Goal: Browse casually: Explore the website without a specific task or goal

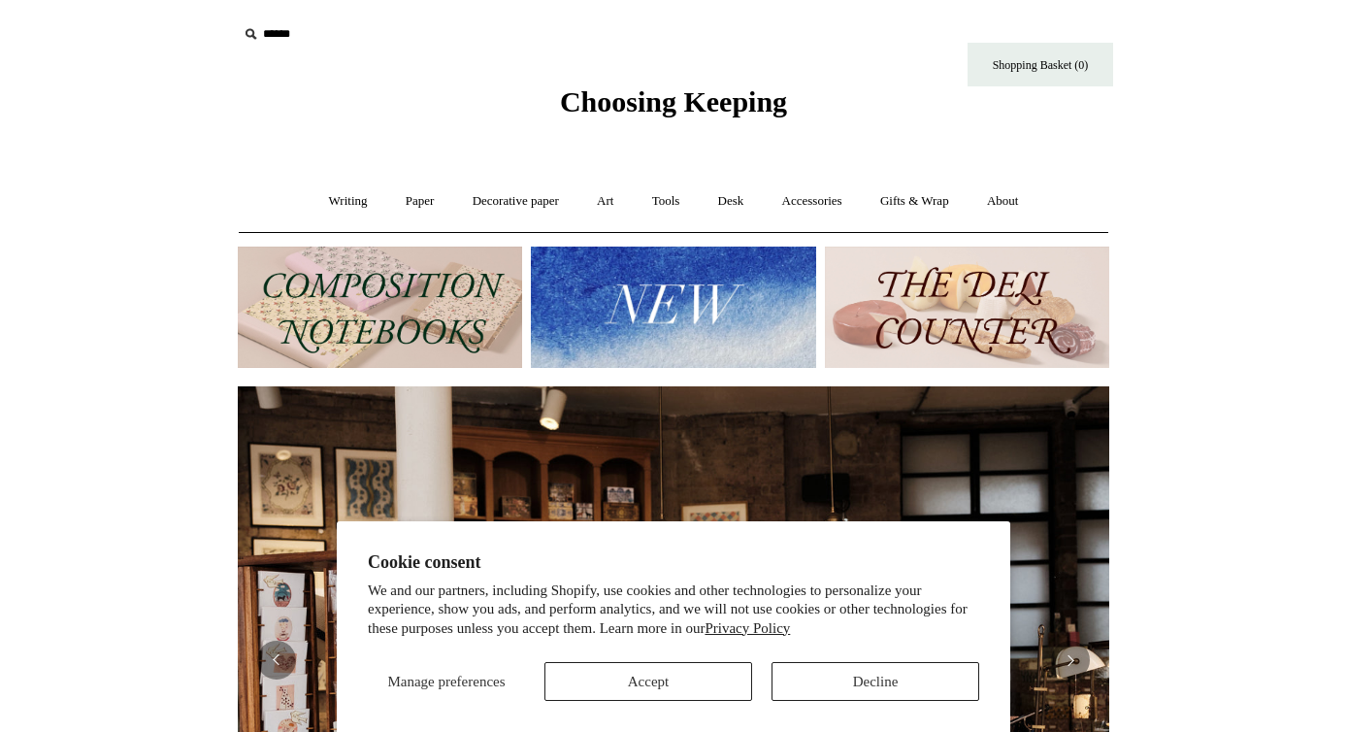
click at [703, 668] on button "Accept" at bounding box center [648, 681] width 208 height 39
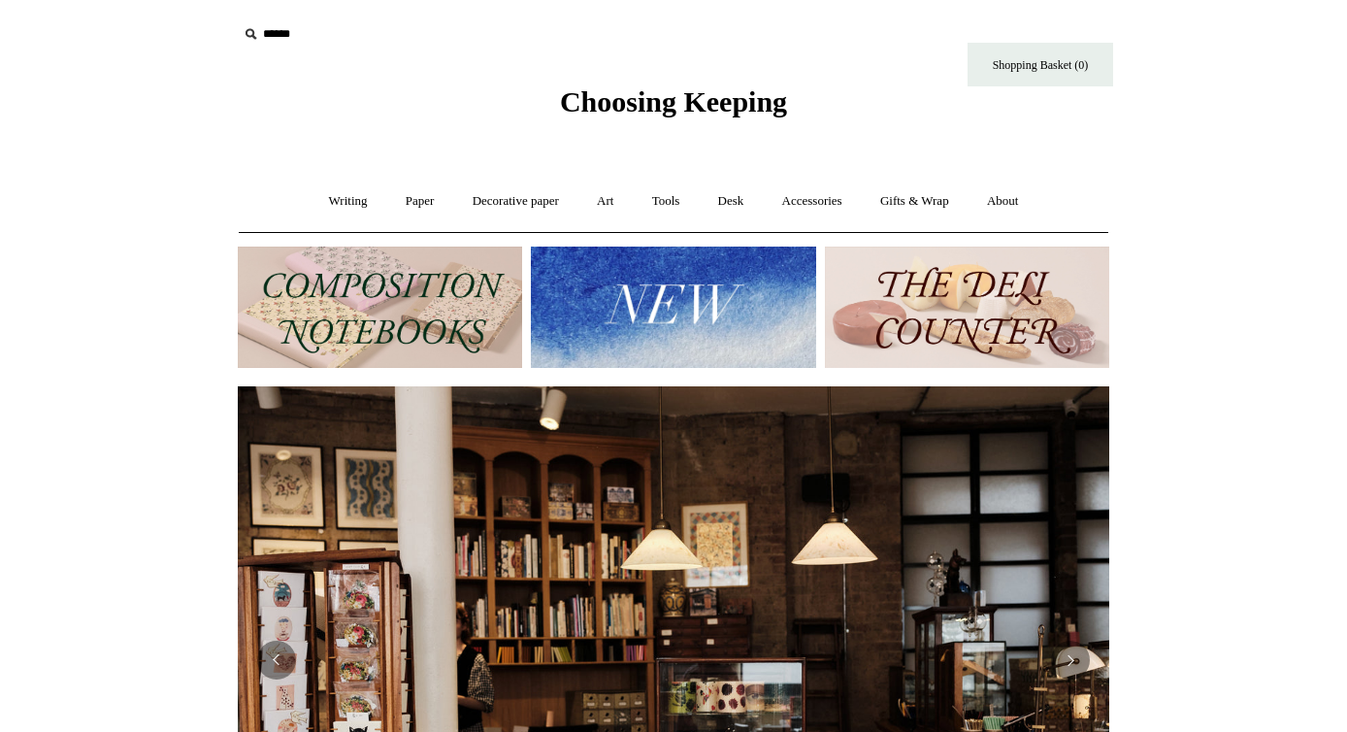
click at [670, 329] on img at bounding box center [673, 307] width 284 height 121
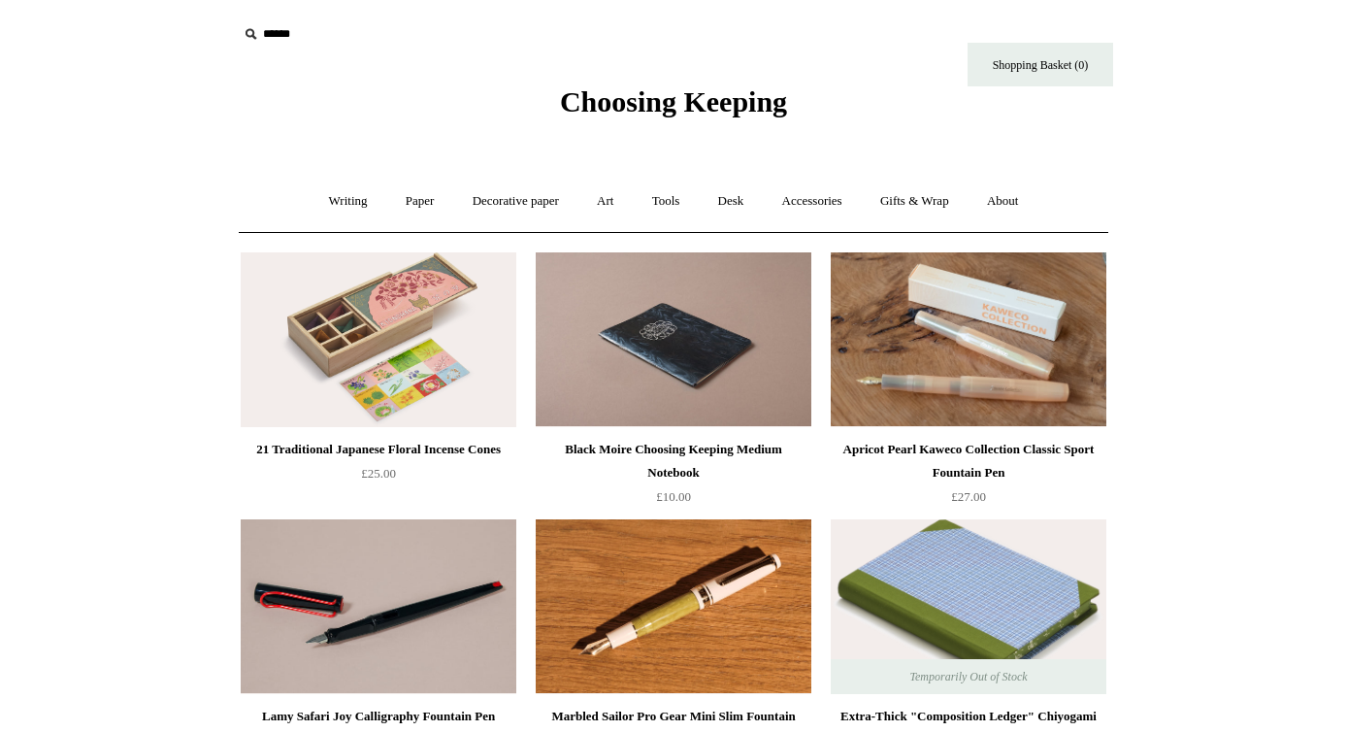
scroll to position [56, 0]
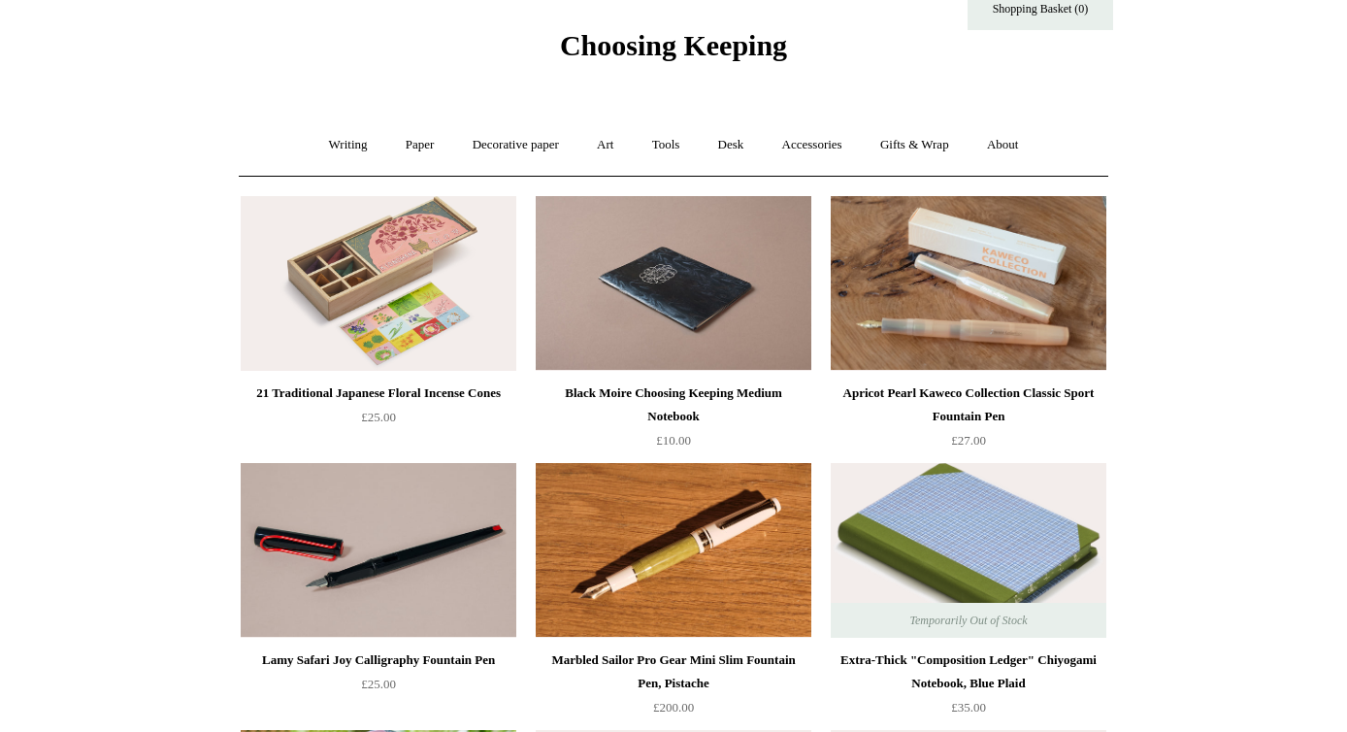
click at [395, 252] on img at bounding box center [379, 283] width 276 height 175
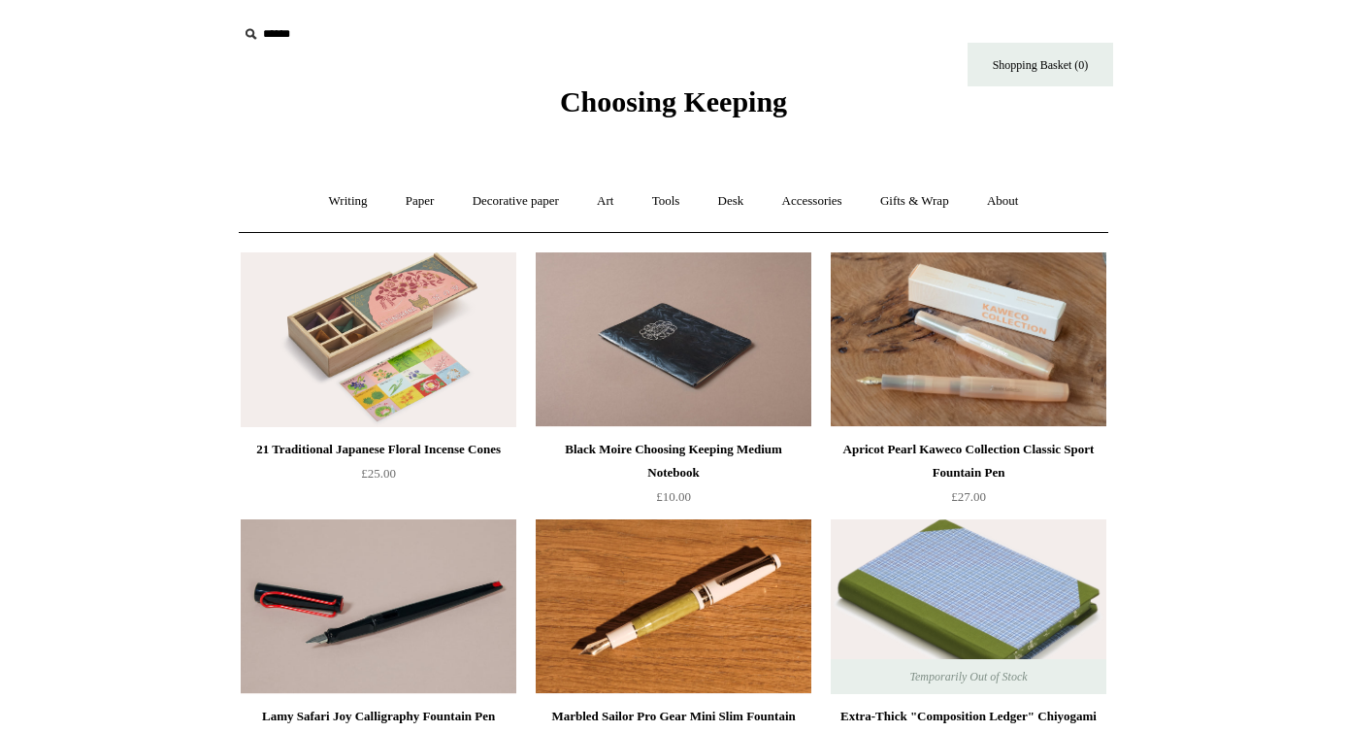
scroll to position [0, 0]
click at [940, 200] on link "Gifts & Wrap +" at bounding box center [915, 201] width 104 height 51
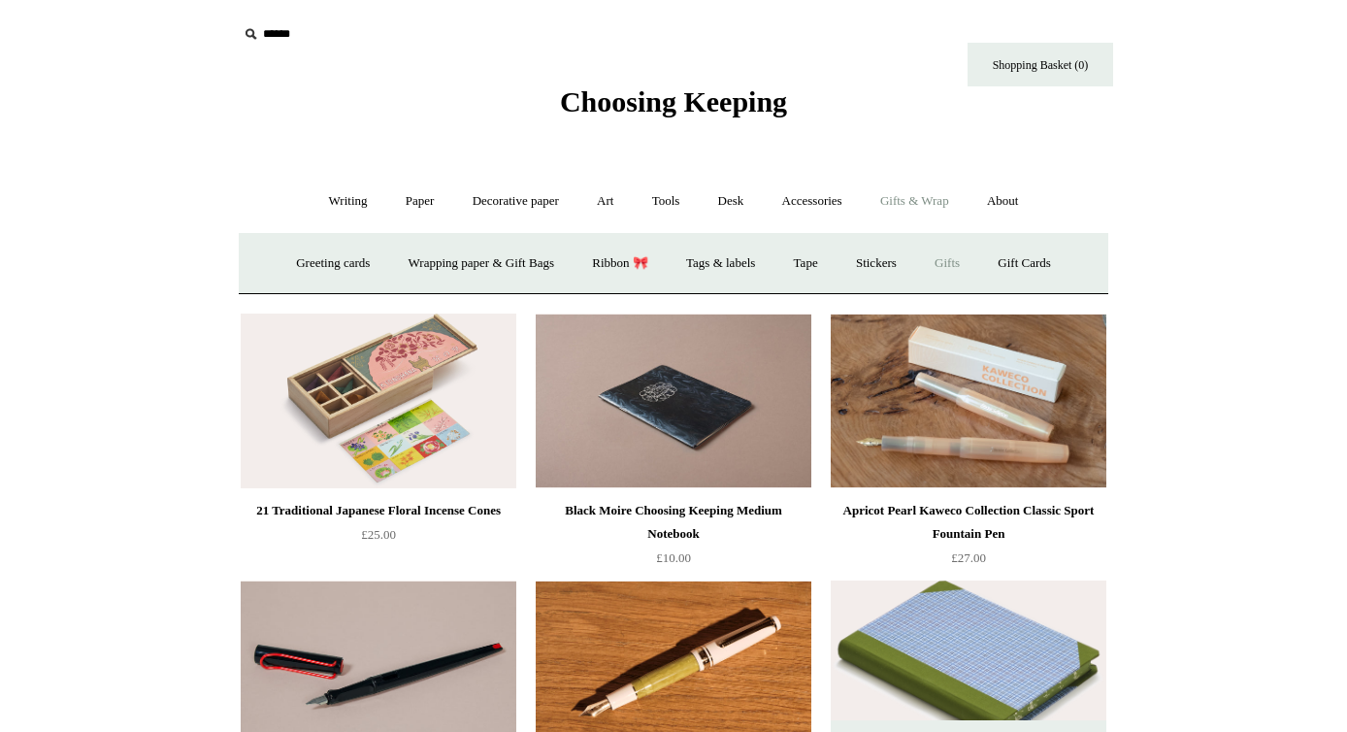
click at [963, 248] on link "Gifts +" at bounding box center [947, 263] width 60 height 51
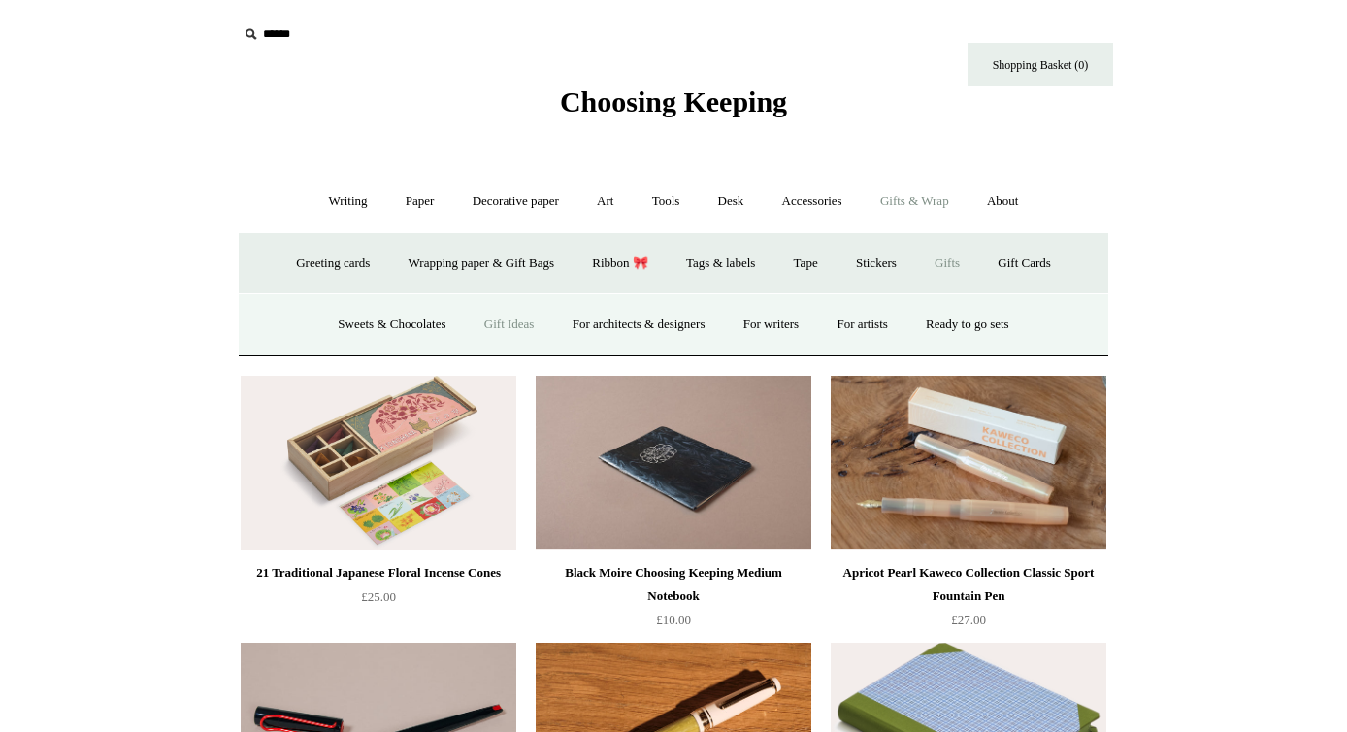
click at [490, 328] on link "Gift Ideas" at bounding box center [509, 324] width 85 height 51
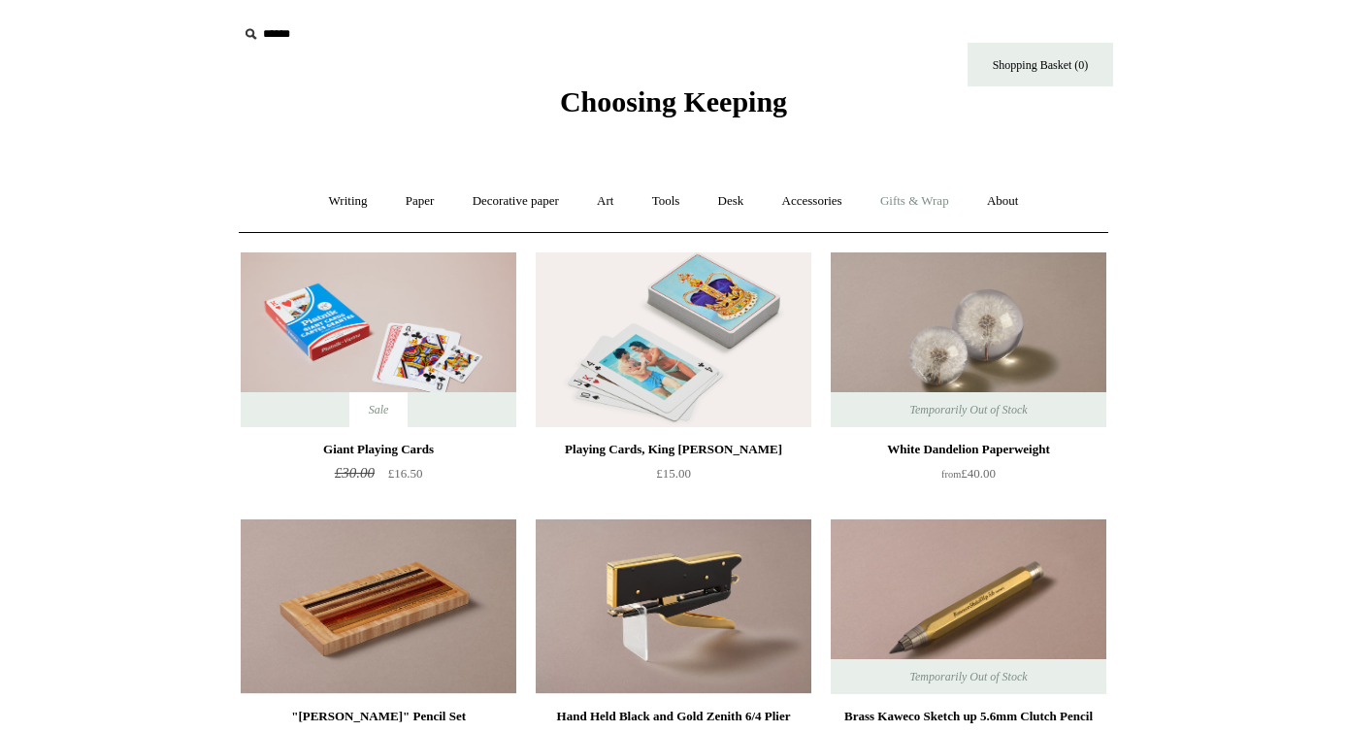
click at [947, 201] on link "Gifts & Wrap +" at bounding box center [915, 201] width 104 height 51
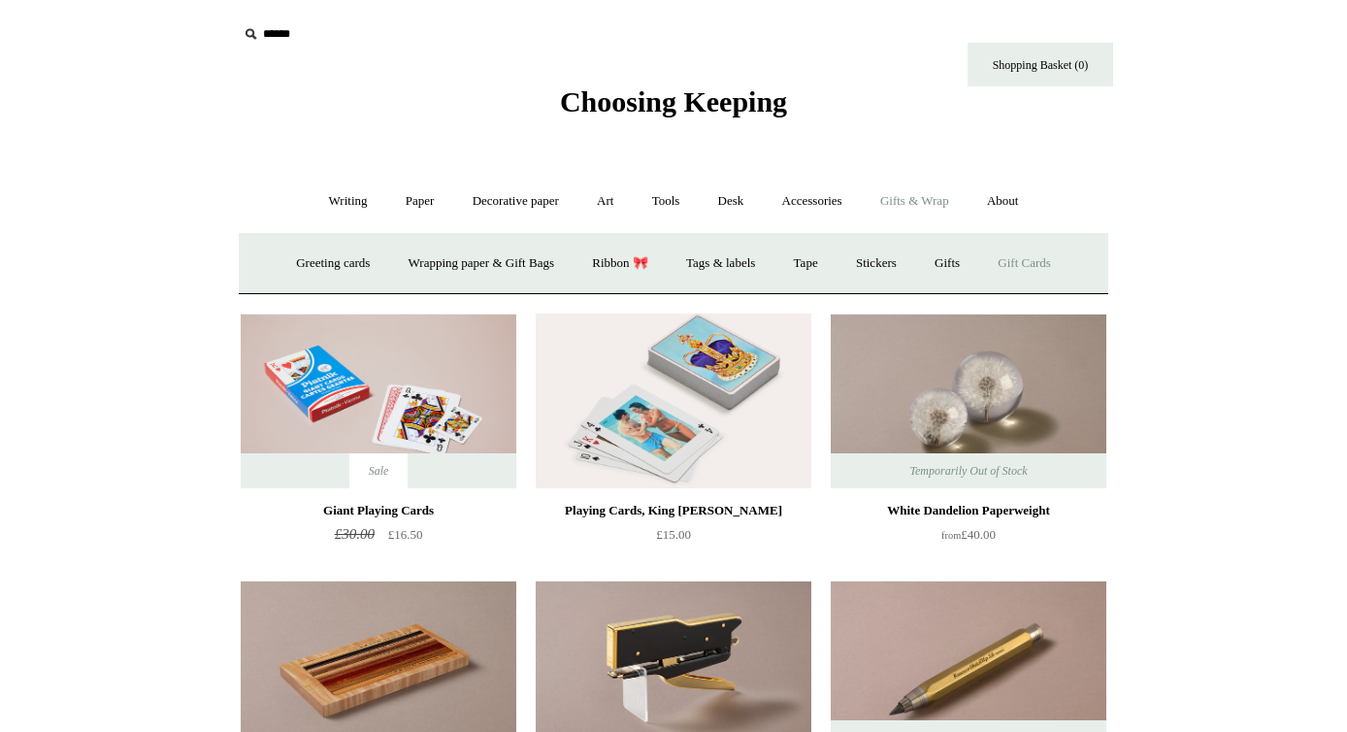
click at [1049, 274] on link "Gift Cards" at bounding box center [1024, 263] width 88 height 51
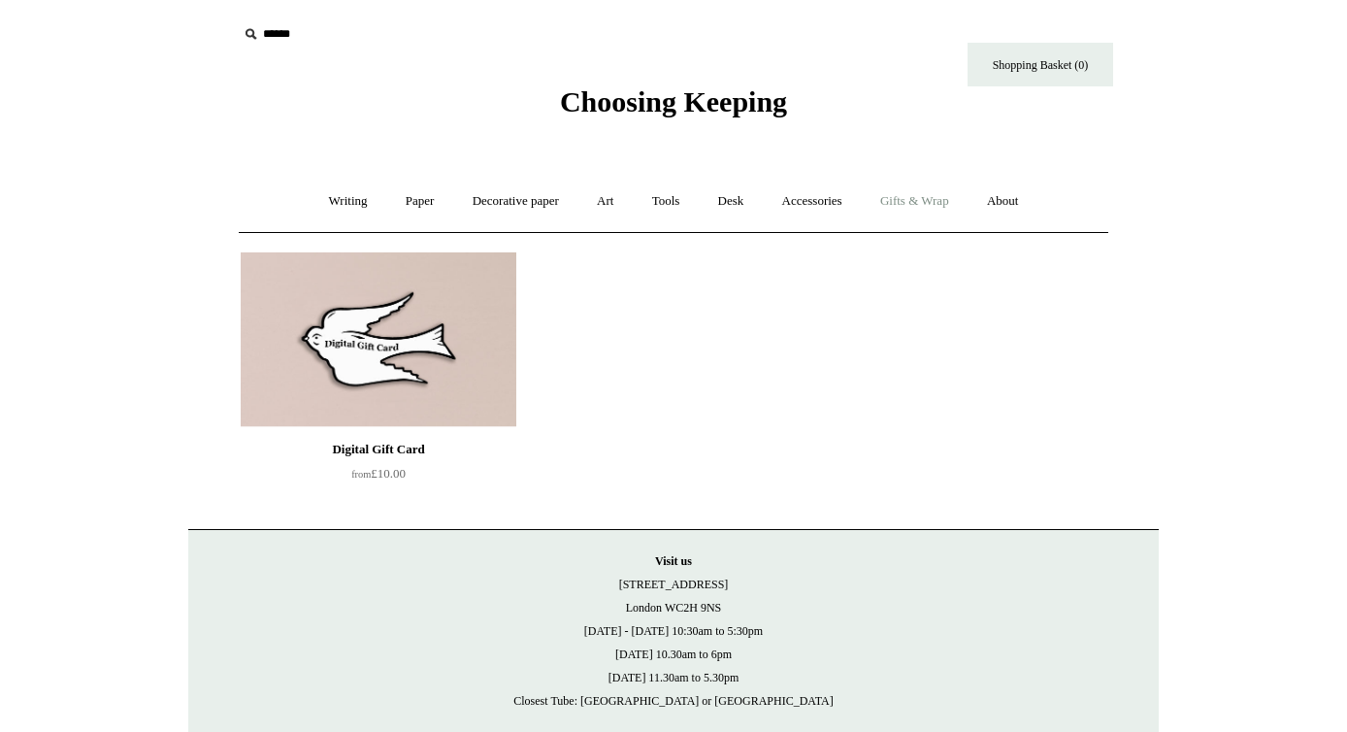
click at [943, 204] on link "Gifts & Wrap +" at bounding box center [915, 201] width 104 height 51
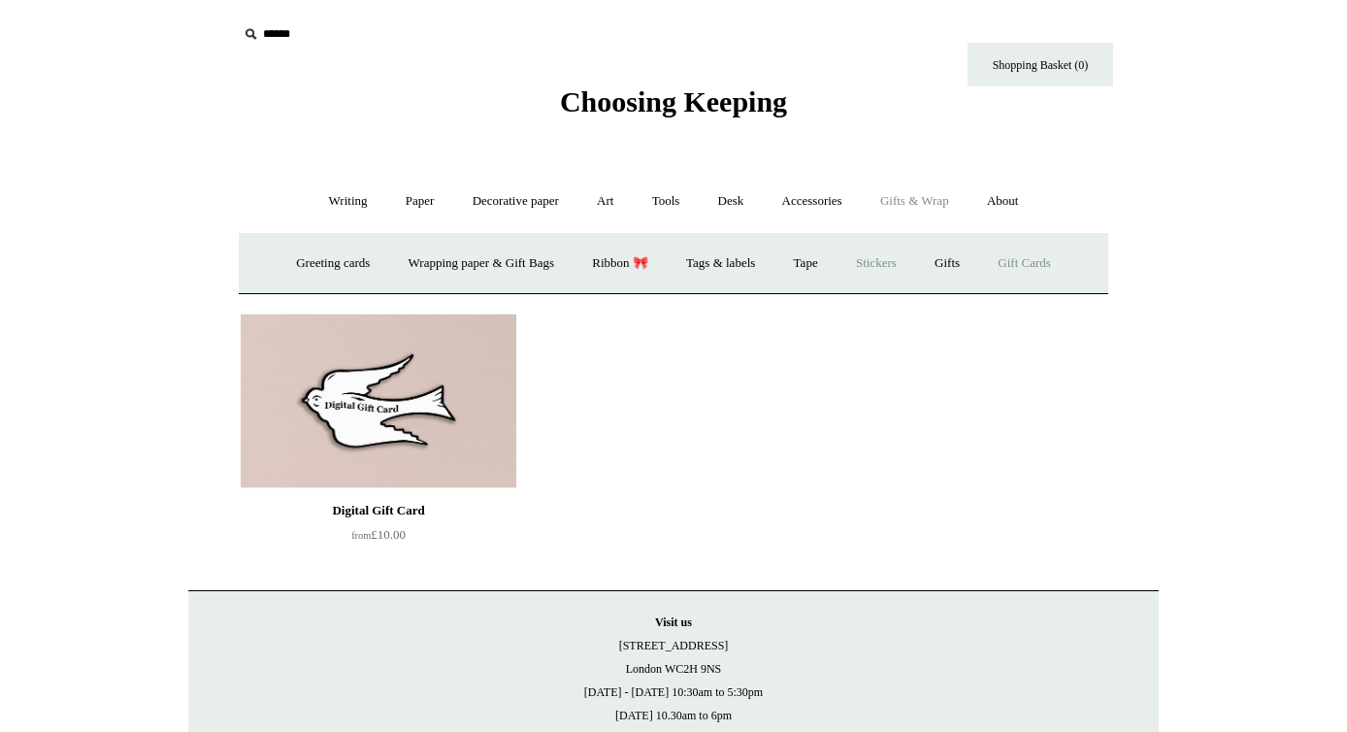
click at [874, 263] on link "Stickers" at bounding box center [877, 263] width 76 height 51
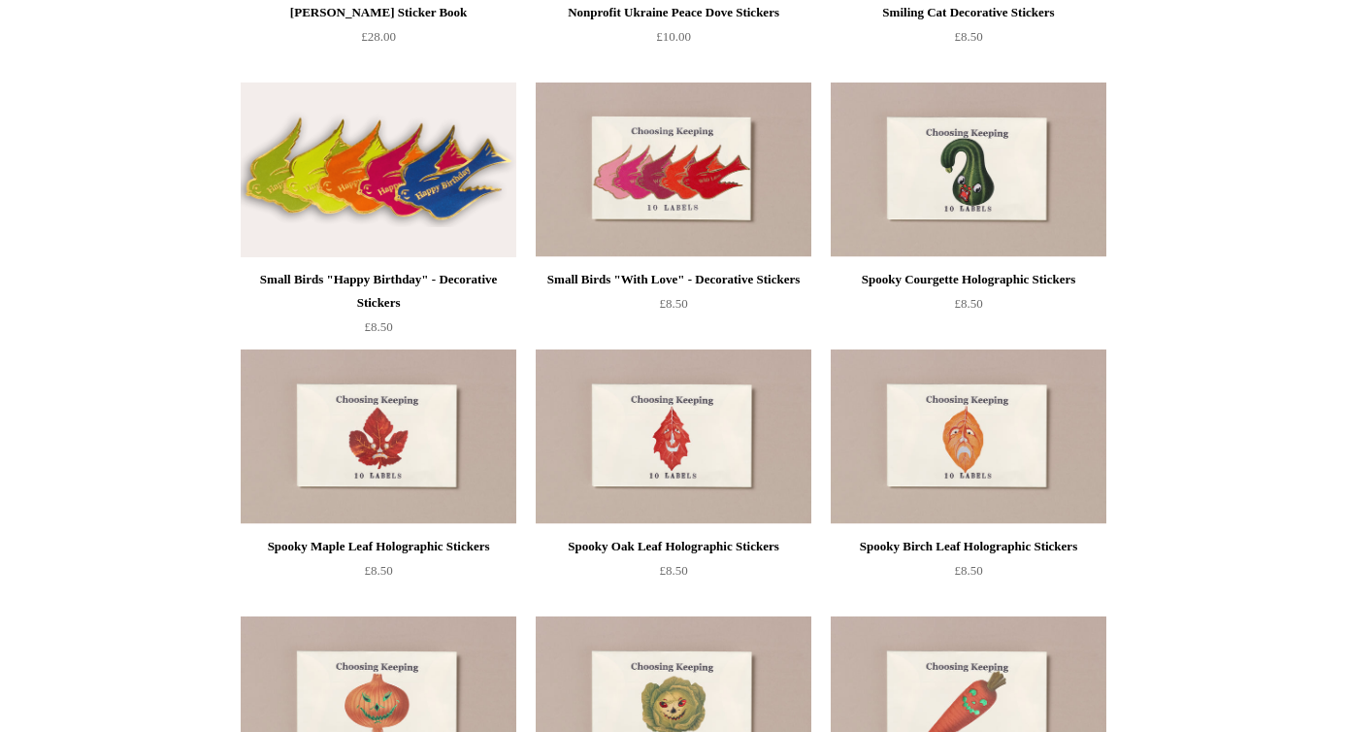
scroll to position [708, 0]
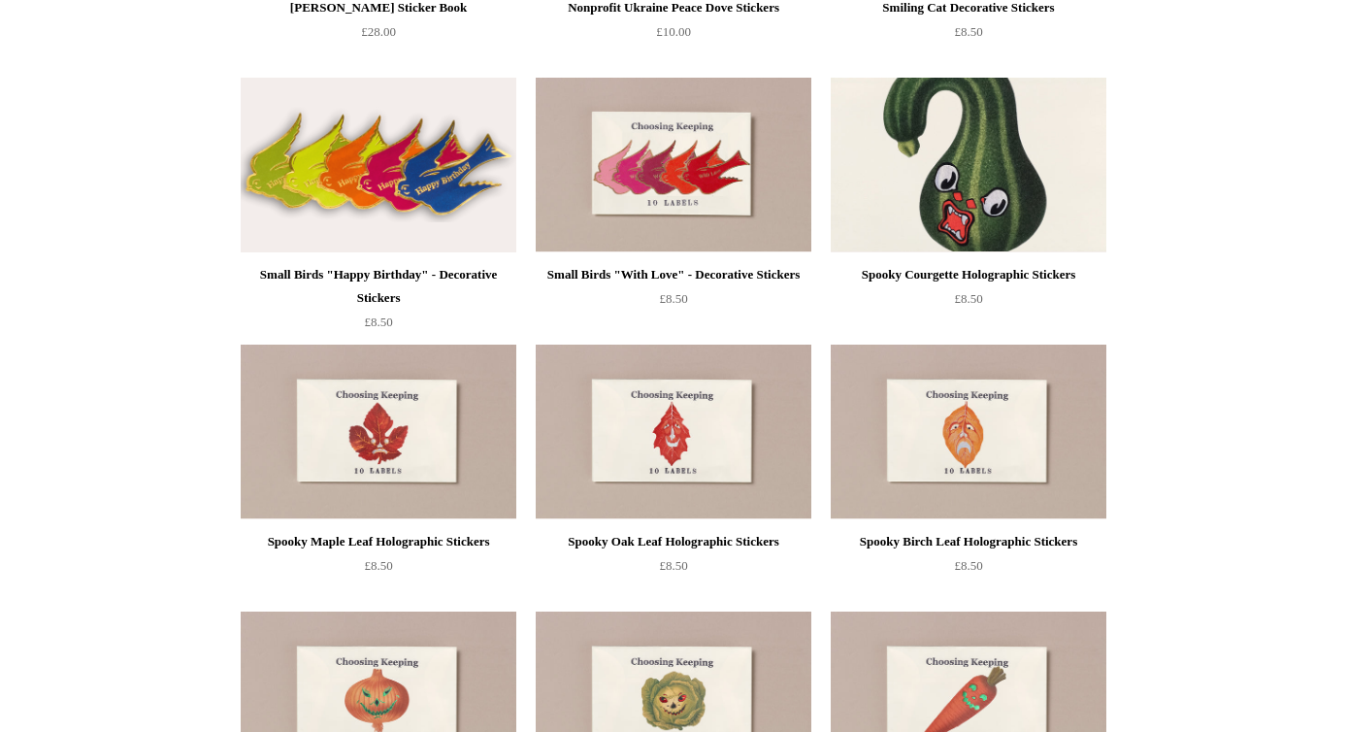
click at [975, 159] on img at bounding box center [969, 165] width 276 height 175
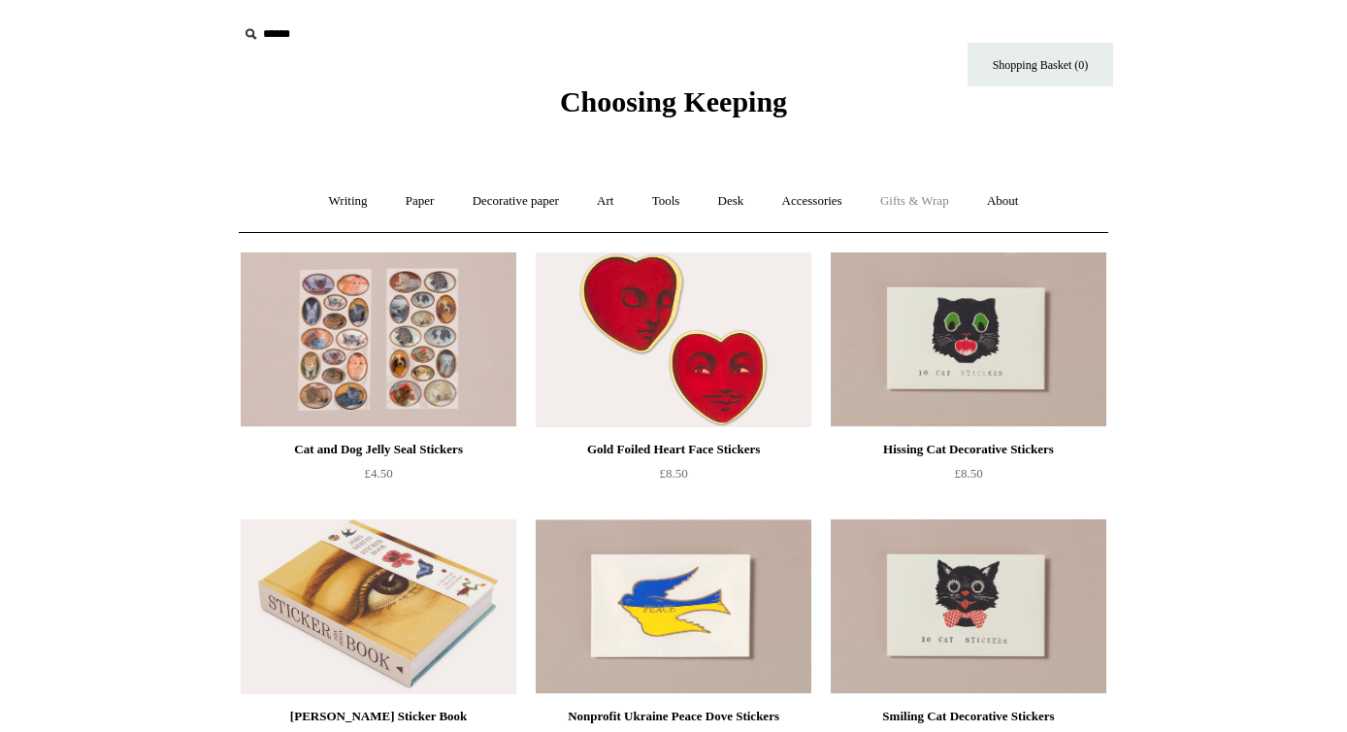
scroll to position [0, 0]
click at [921, 197] on link "Gifts & Wrap +" at bounding box center [915, 201] width 104 height 51
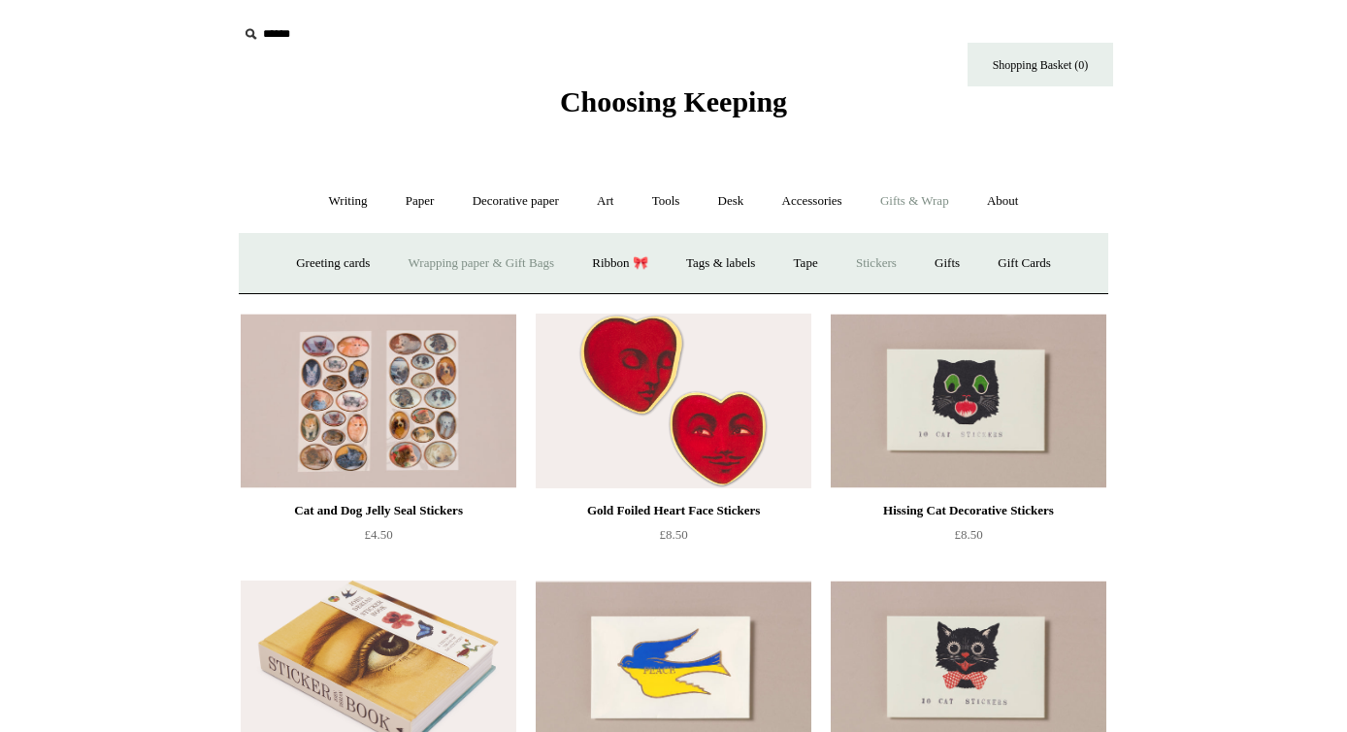
click at [486, 264] on link "Wrapping paper & Gift Bags" at bounding box center [481, 263] width 181 height 51
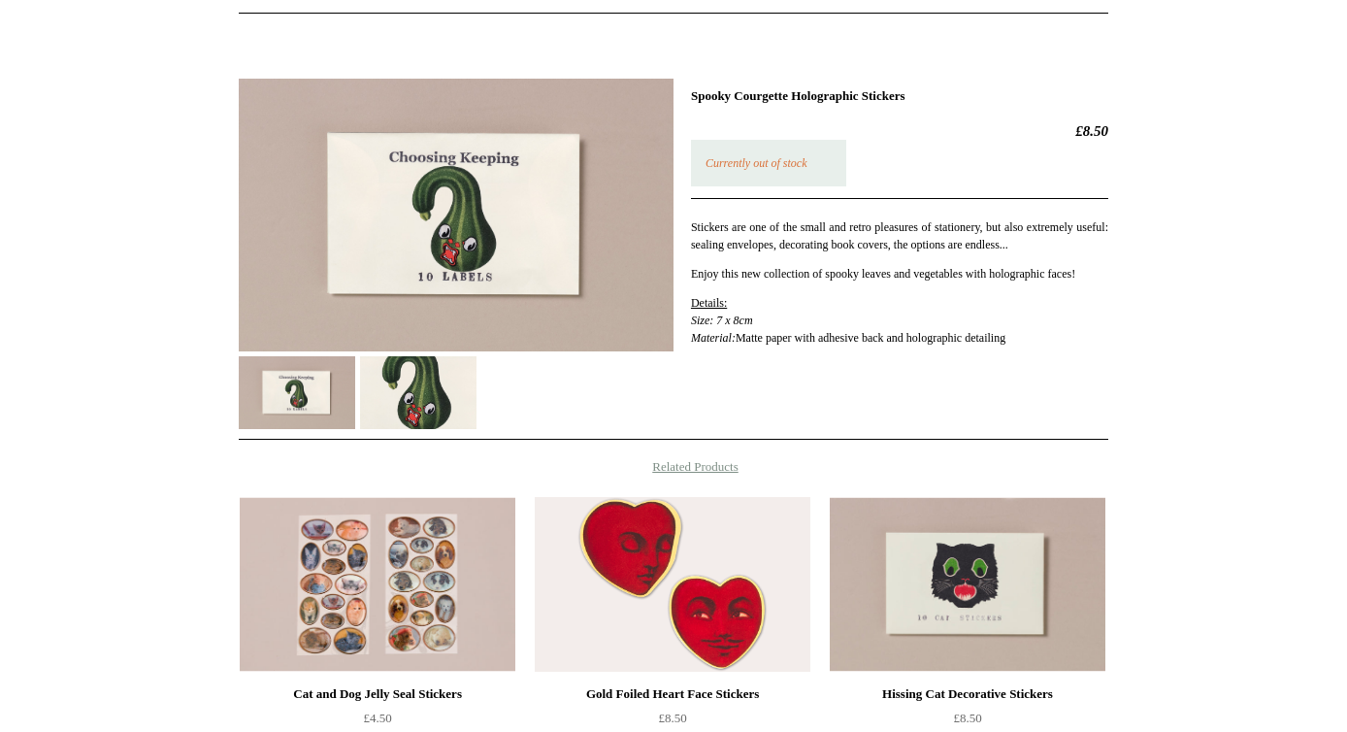
scroll to position [217, 0]
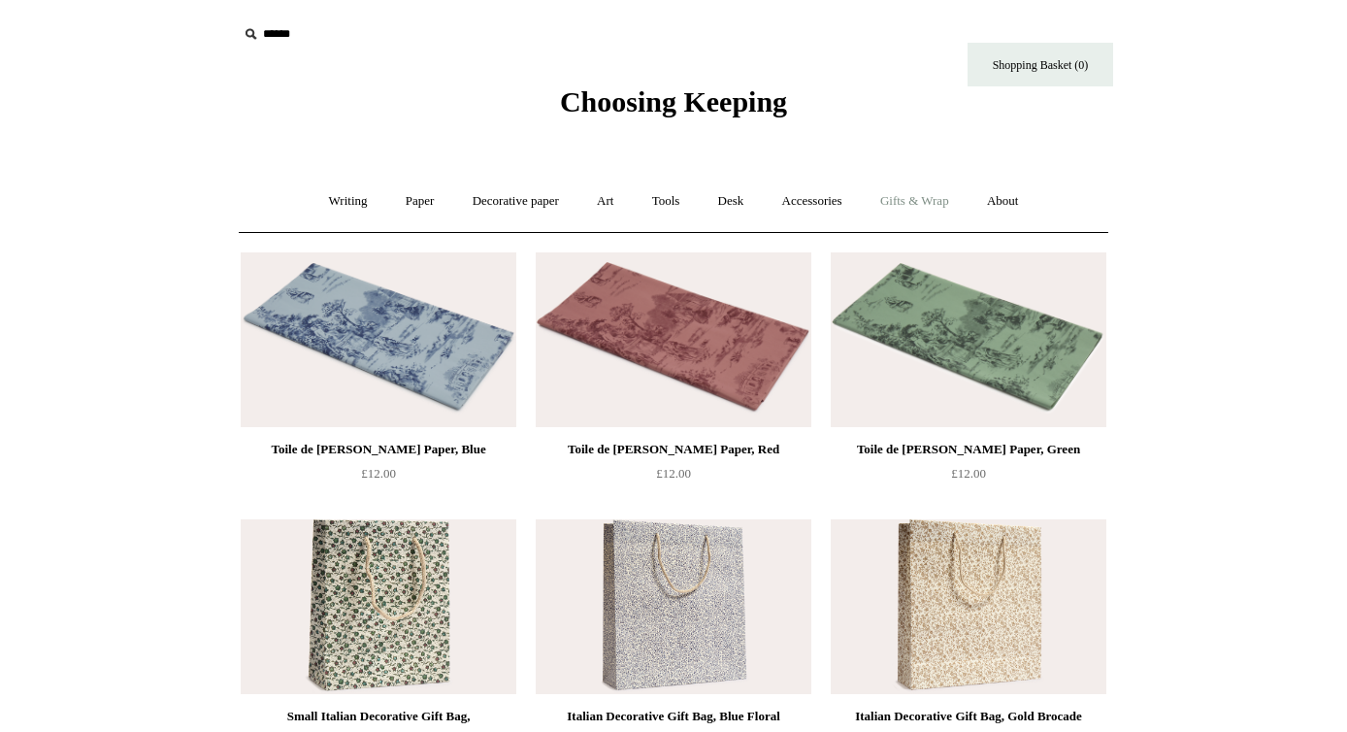
click at [930, 192] on link "Gifts & Wrap +" at bounding box center [915, 201] width 104 height 51
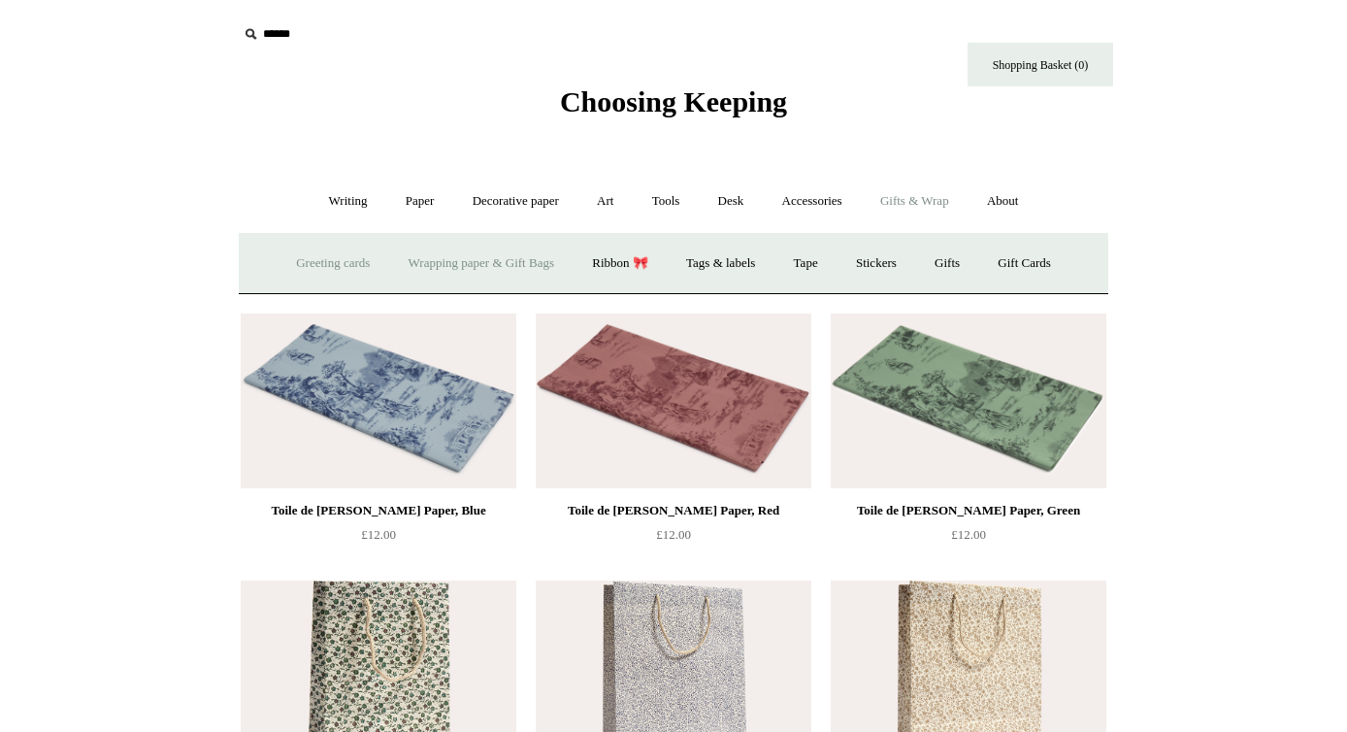
click at [300, 247] on link "Greeting cards +" at bounding box center [333, 263] width 109 height 51
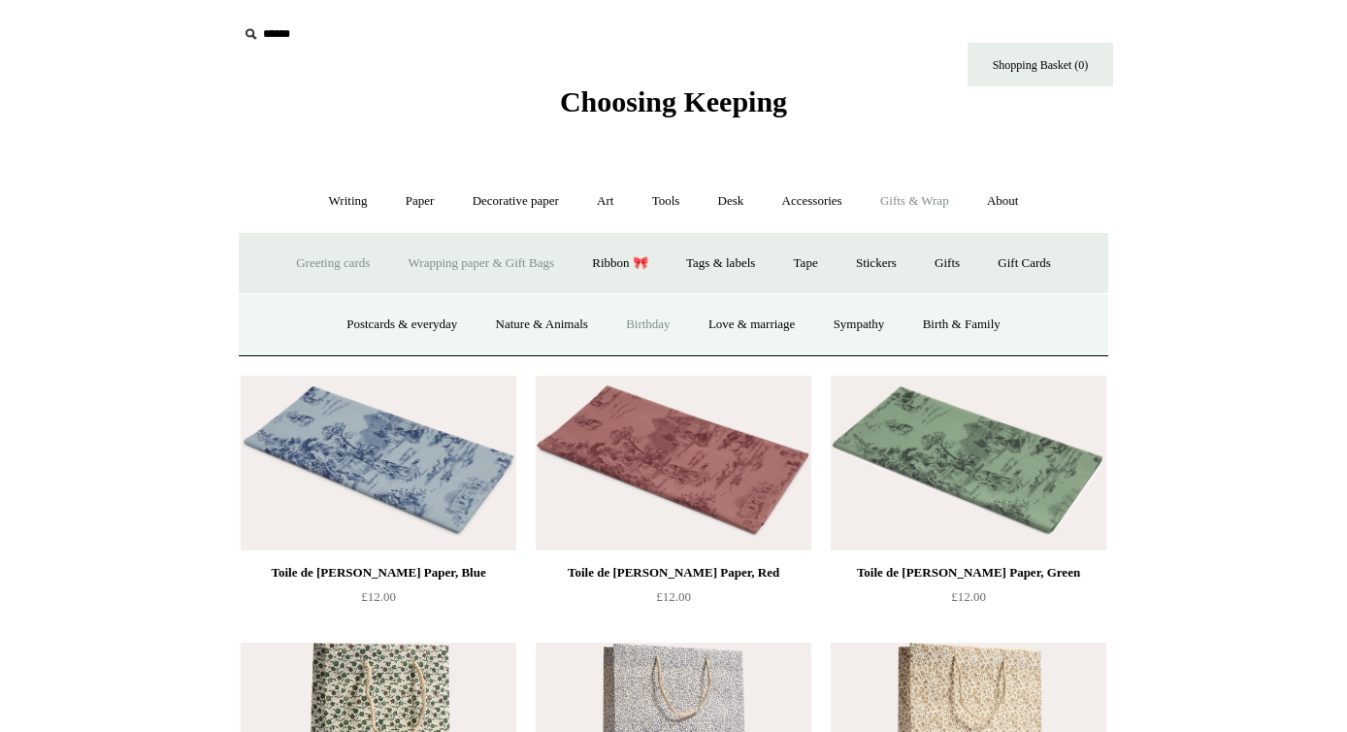
click at [657, 321] on link "Birthday" at bounding box center [649, 324] width 80 height 51
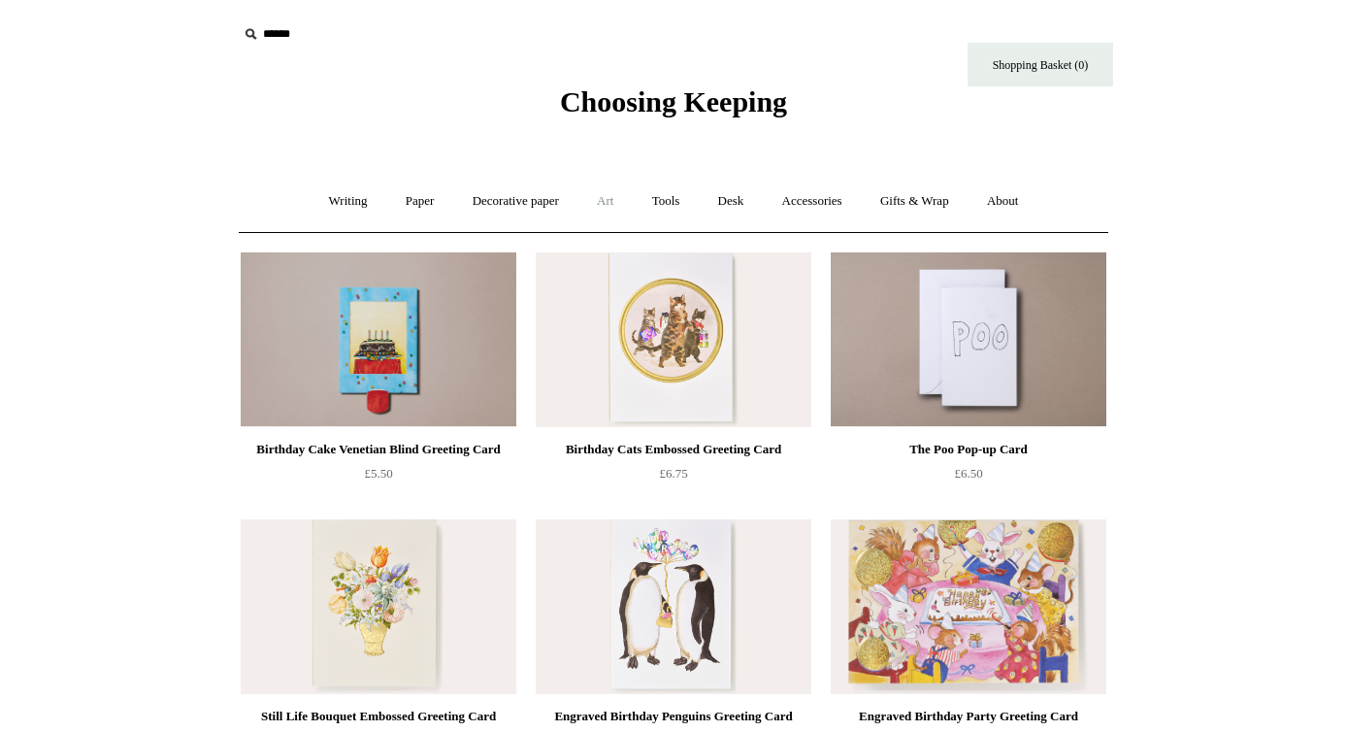
click at [610, 214] on link "Art +" at bounding box center [604, 201] width 51 height 51
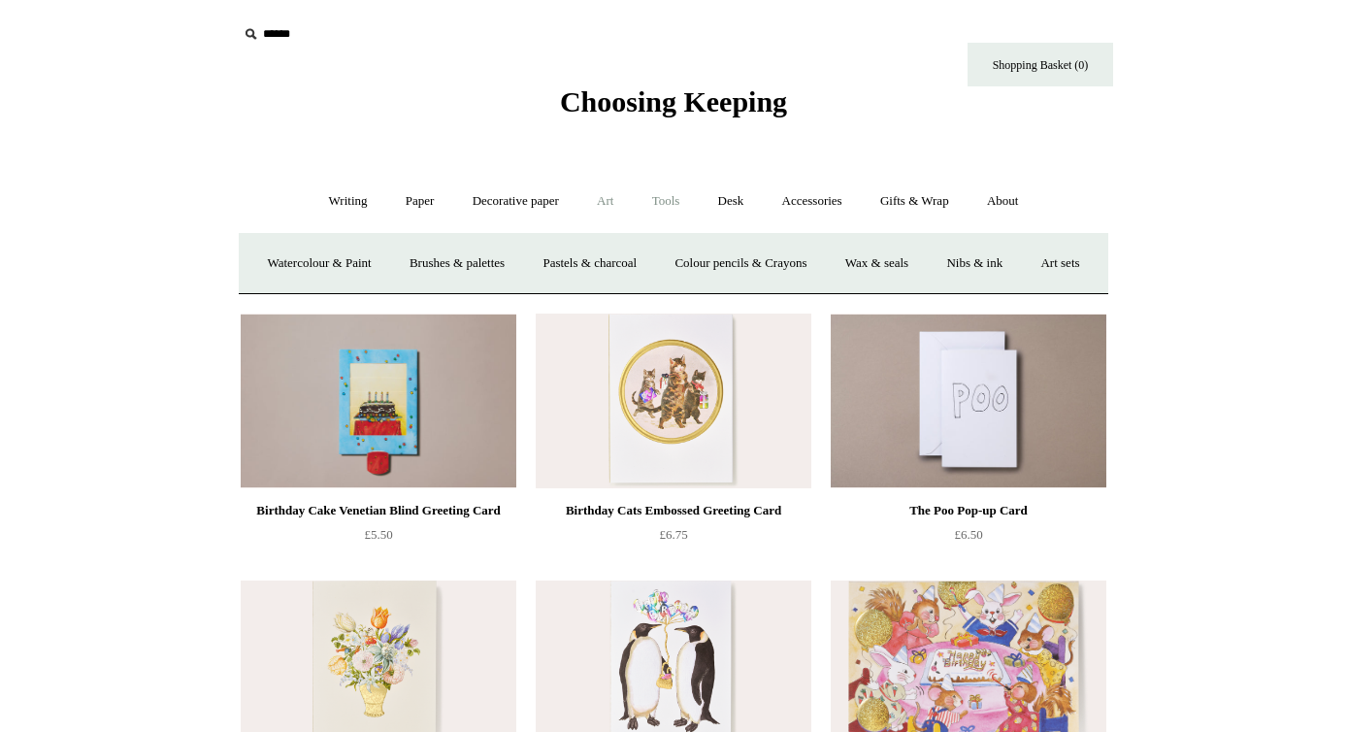
click at [662, 214] on link "Tools +" at bounding box center [666, 201] width 63 height 51
click at [417, 268] on link "Erasers" at bounding box center [420, 263] width 72 height 51
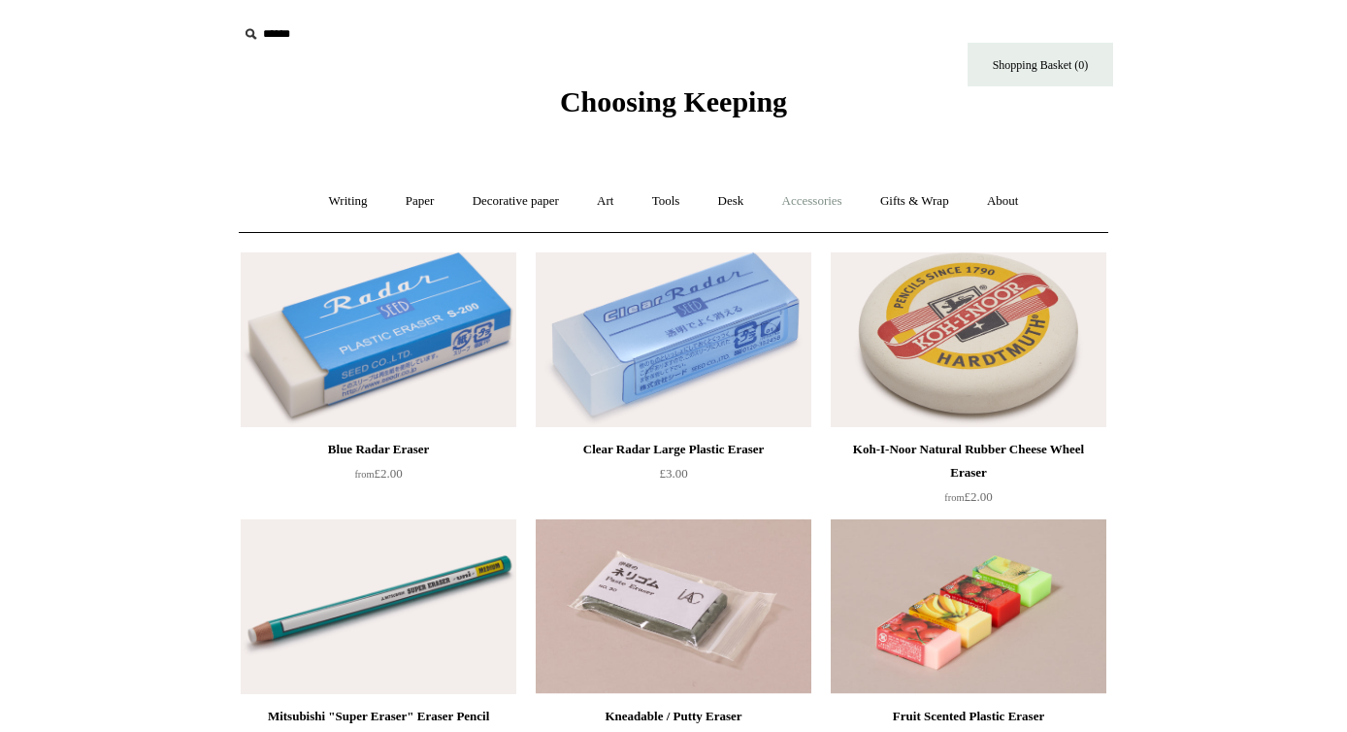
click at [820, 202] on link "Accessories +" at bounding box center [812, 201] width 95 height 51
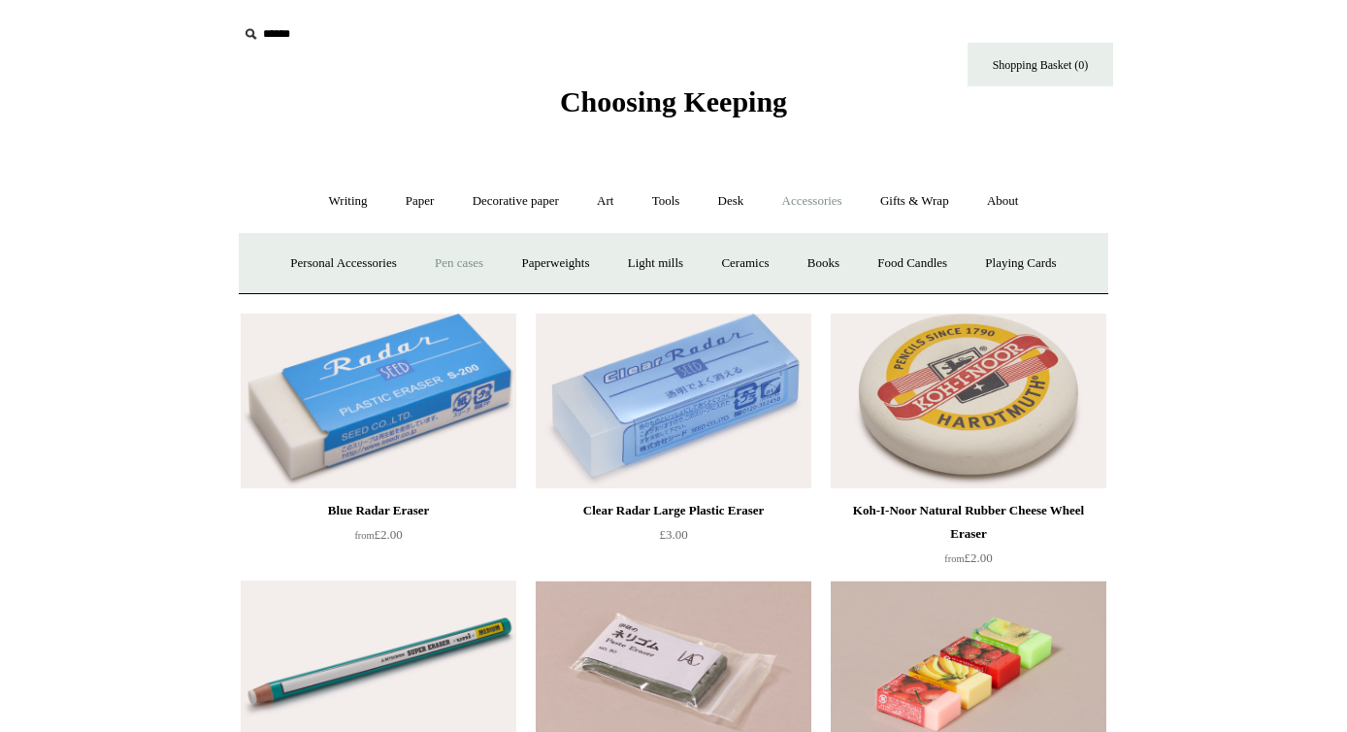
click at [455, 257] on link "Pen cases" at bounding box center [458, 263] width 83 height 51
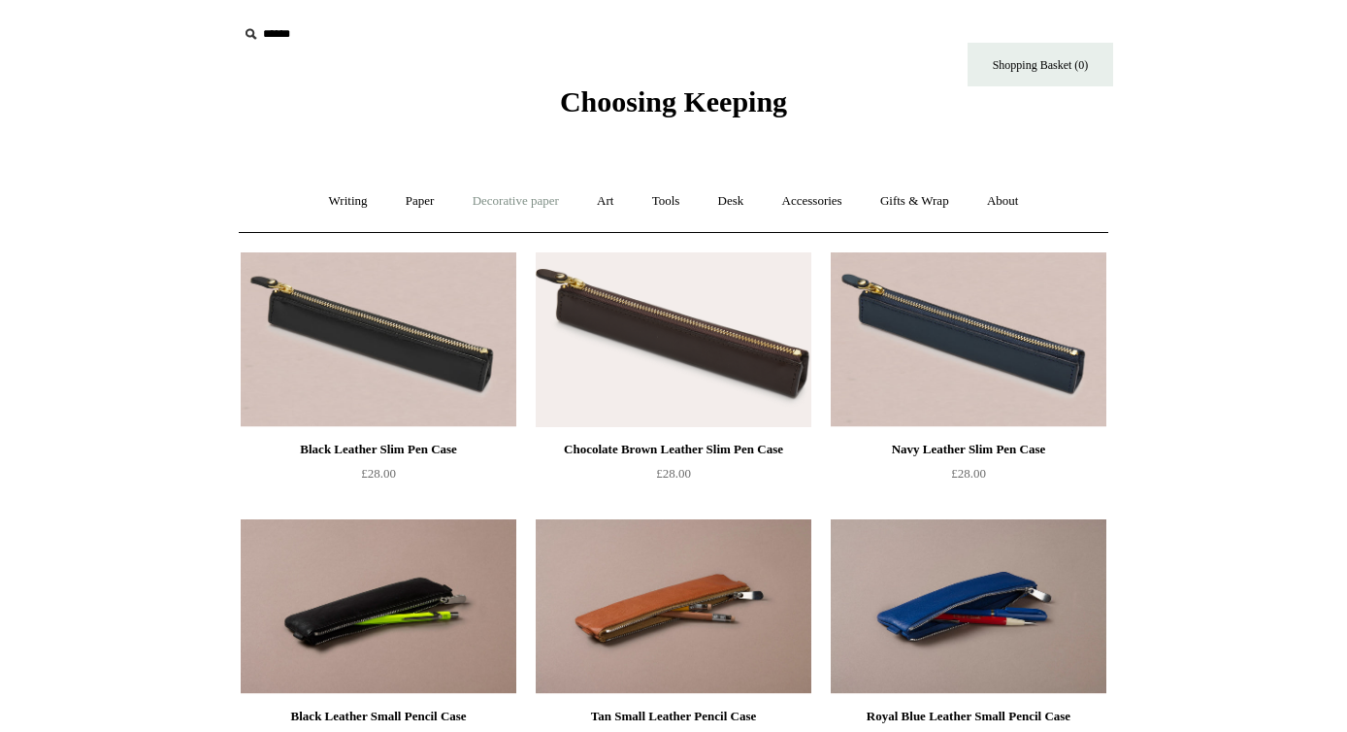
click at [507, 199] on link "Decorative paper +" at bounding box center [515, 201] width 121 height 51
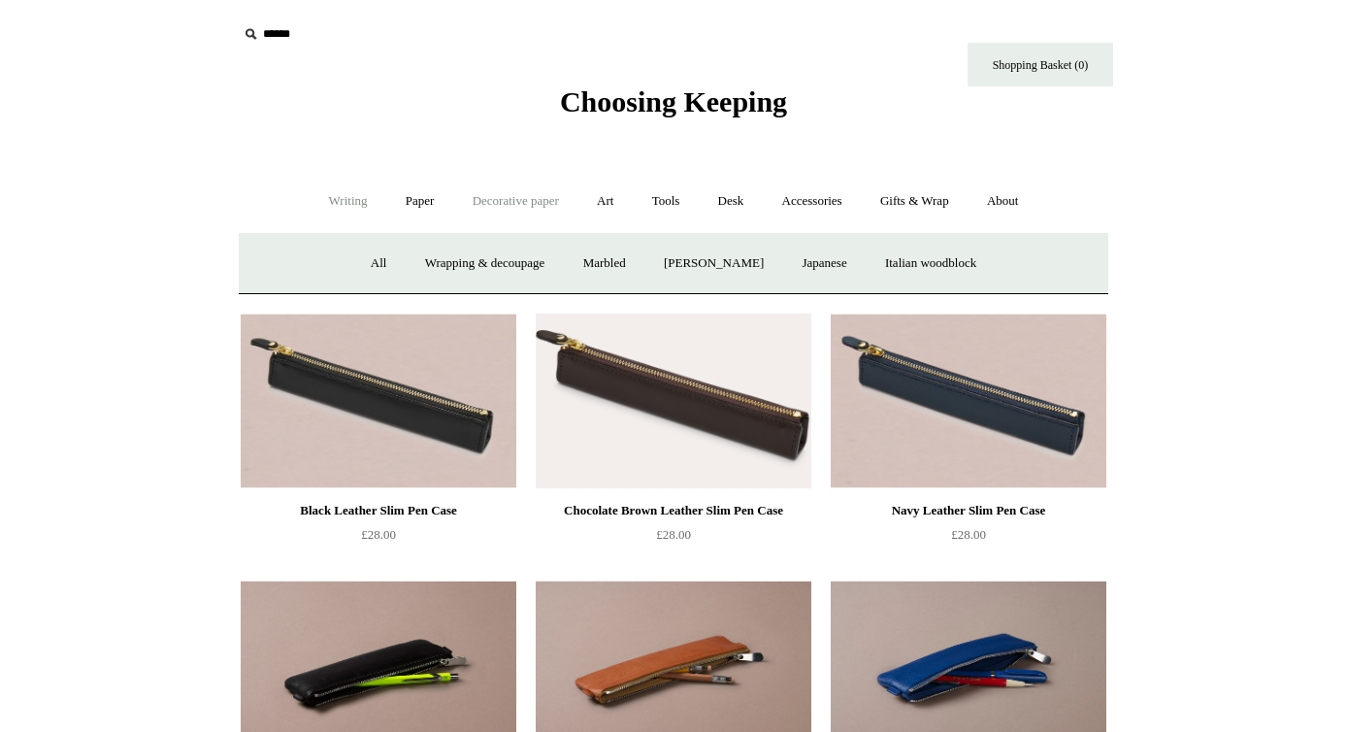
click at [338, 190] on link "Writing +" at bounding box center [349, 201] width 74 height 51
click at [425, 201] on link "Paper +" at bounding box center [420, 201] width 64 height 51
click at [382, 252] on link "Notebooks +" at bounding box center [401, 263] width 89 height 51
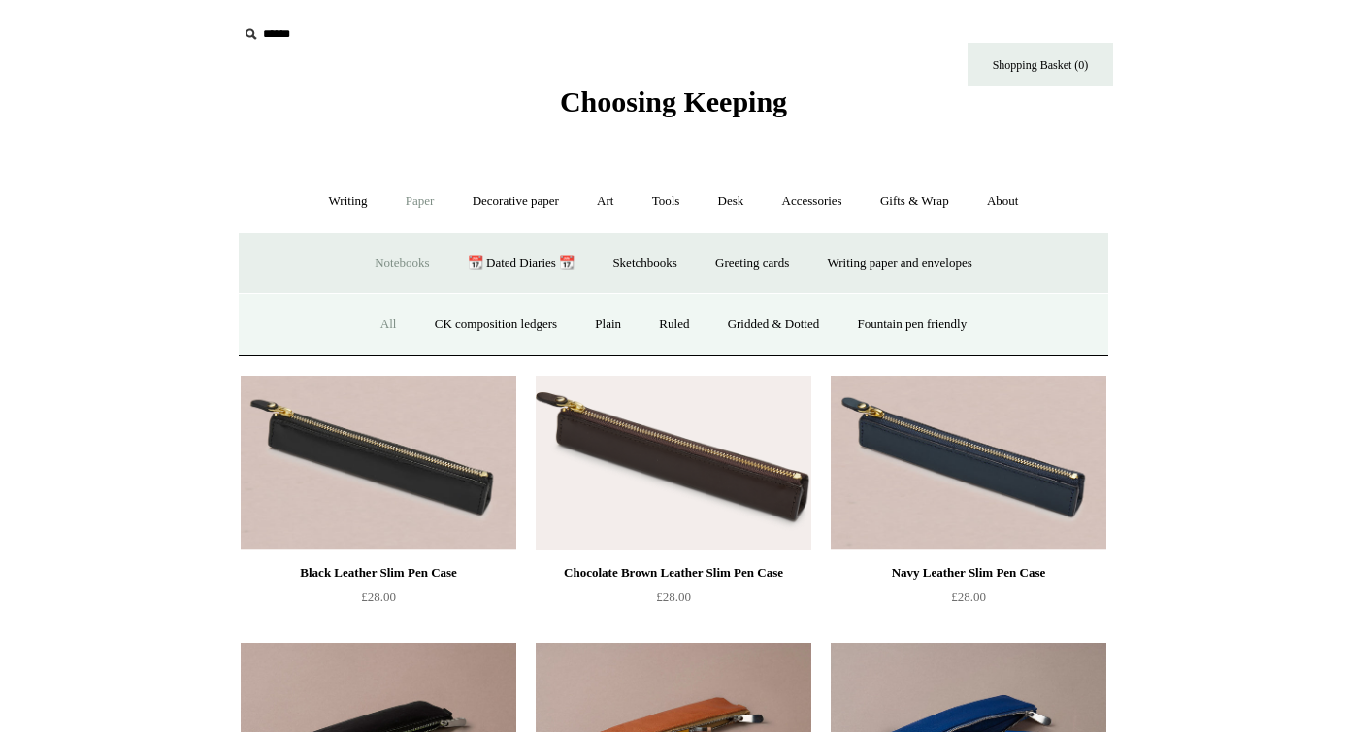
click at [372, 325] on link "All" at bounding box center [388, 324] width 51 height 51
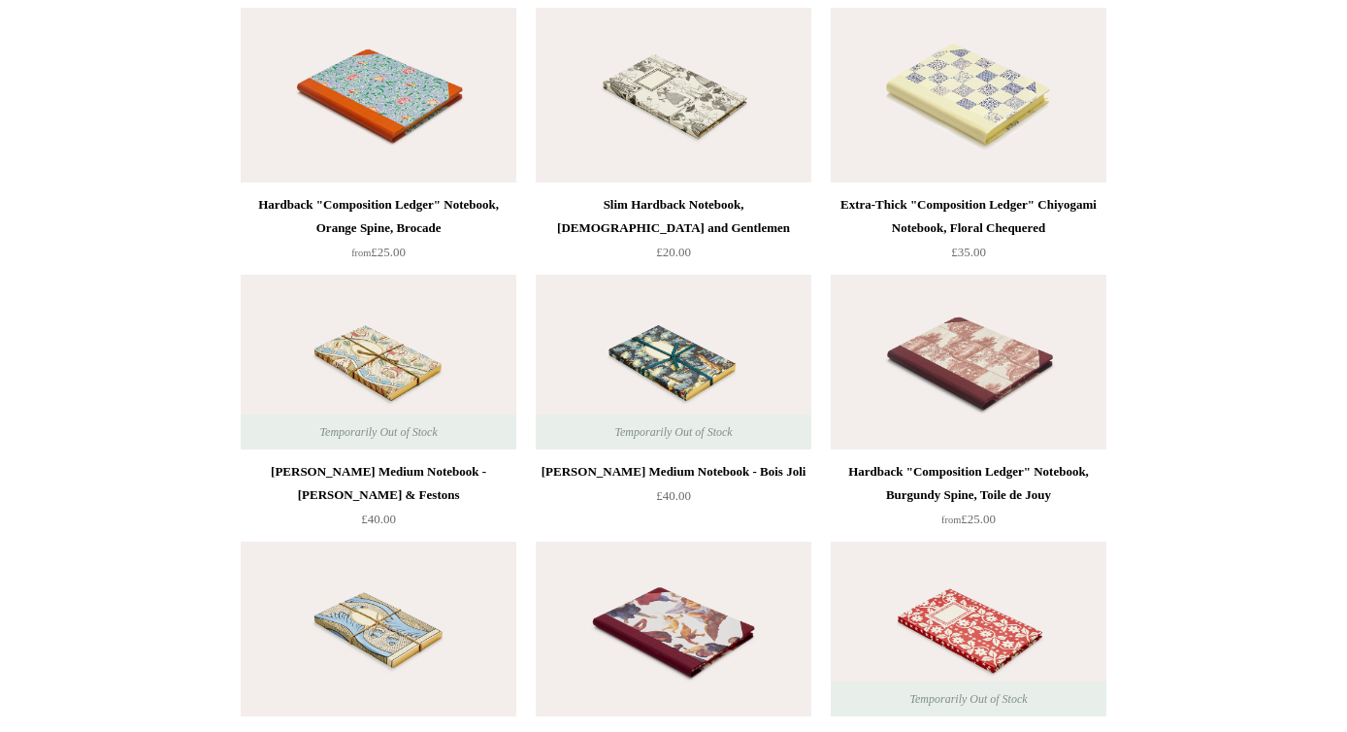
scroll to position [8980, 0]
